Goal: Task Accomplishment & Management: Complete application form

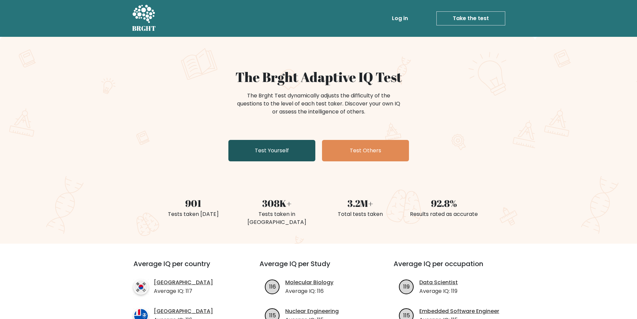
click at [261, 158] on link "Test Yourself" at bounding box center [271, 150] width 87 height 21
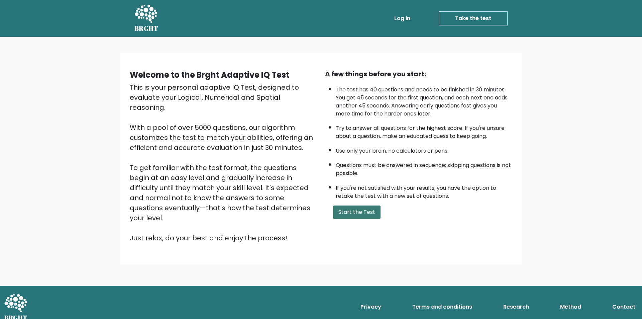
click at [366, 212] on button "Start the Test" at bounding box center [356, 211] width 47 height 13
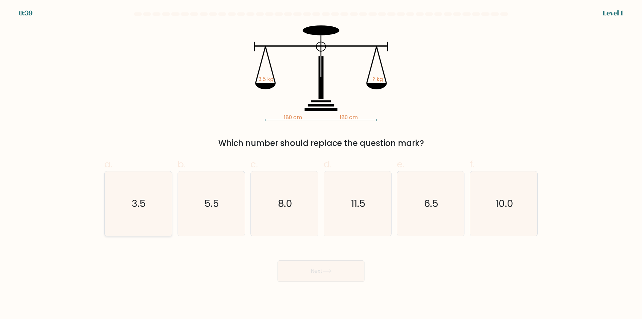
click at [156, 200] on icon "3.5" at bounding box center [138, 203] width 65 height 65
click at [321, 164] on input "a. 3.5" at bounding box center [321, 161] width 0 height 4
radio input "true"
click at [342, 276] on button "Next" at bounding box center [320, 270] width 87 height 21
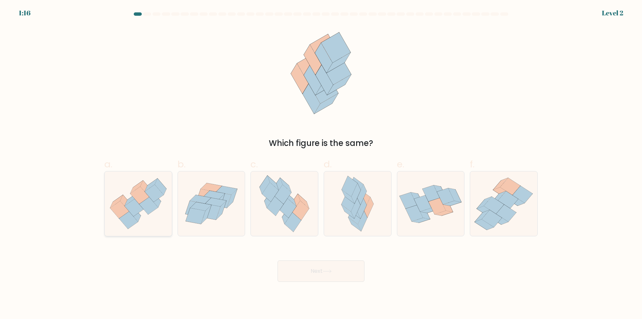
click at [142, 210] on icon at bounding box center [134, 207] width 19 height 17
click at [321, 164] on input "a." at bounding box center [321, 161] width 0 height 4
radio input "true"
click at [352, 277] on button "Next" at bounding box center [320, 270] width 87 height 21
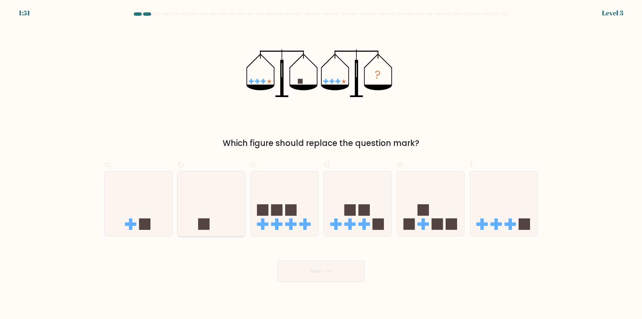
click at [206, 222] on rect at bounding box center [203, 223] width 11 height 11
click at [321, 164] on input "b." at bounding box center [321, 161] width 0 height 4
radio input "true"
click at [329, 269] on icon at bounding box center [327, 271] width 9 height 4
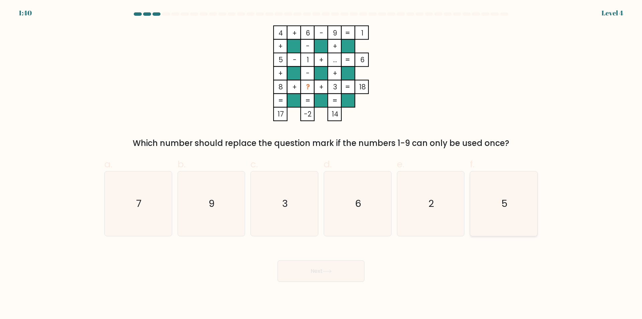
click at [492, 199] on icon "5" at bounding box center [503, 203] width 65 height 65
click at [321, 164] on input "f. 5" at bounding box center [321, 161] width 0 height 4
radio input "true"
click at [355, 269] on button "Next" at bounding box center [320, 270] width 87 height 21
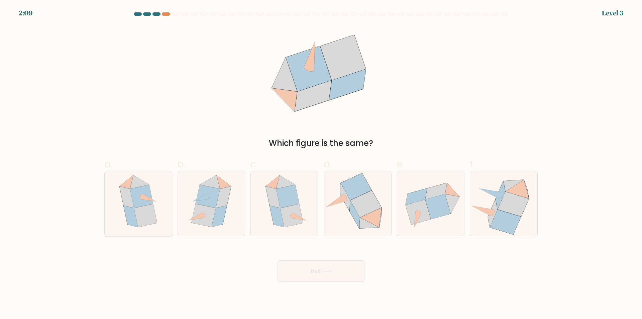
click at [159, 203] on icon at bounding box center [138, 203] width 52 height 65
click at [321, 164] on input "a." at bounding box center [321, 161] width 0 height 4
radio input "true"
click at [332, 276] on button "Next" at bounding box center [320, 270] width 87 height 21
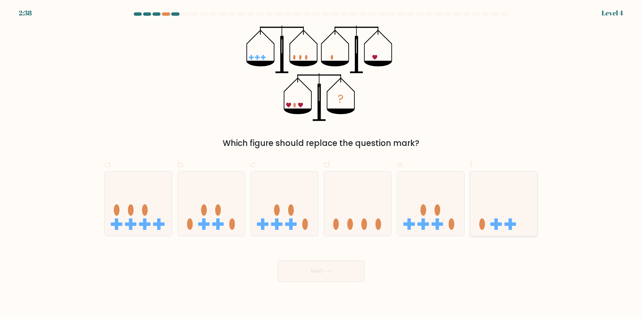
click at [487, 210] on icon at bounding box center [503, 203] width 67 height 55
click at [321, 164] on input "f." at bounding box center [321, 161] width 0 height 4
radio input "true"
click at [337, 268] on button "Next" at bounding box center [320, 270] width 87 height 21
